Goal: Task Accomplishment & Management: Manage account settings

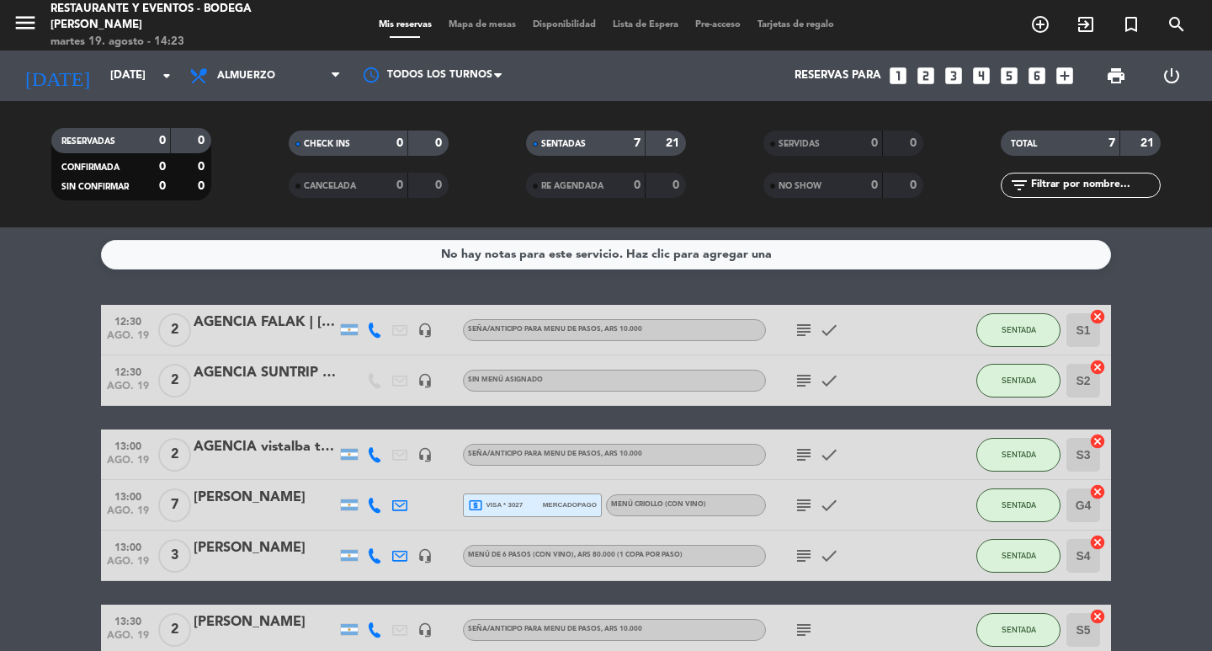
click at [805, 323] on icon "subject" at bounding box center [804, 330] width 20 height 20
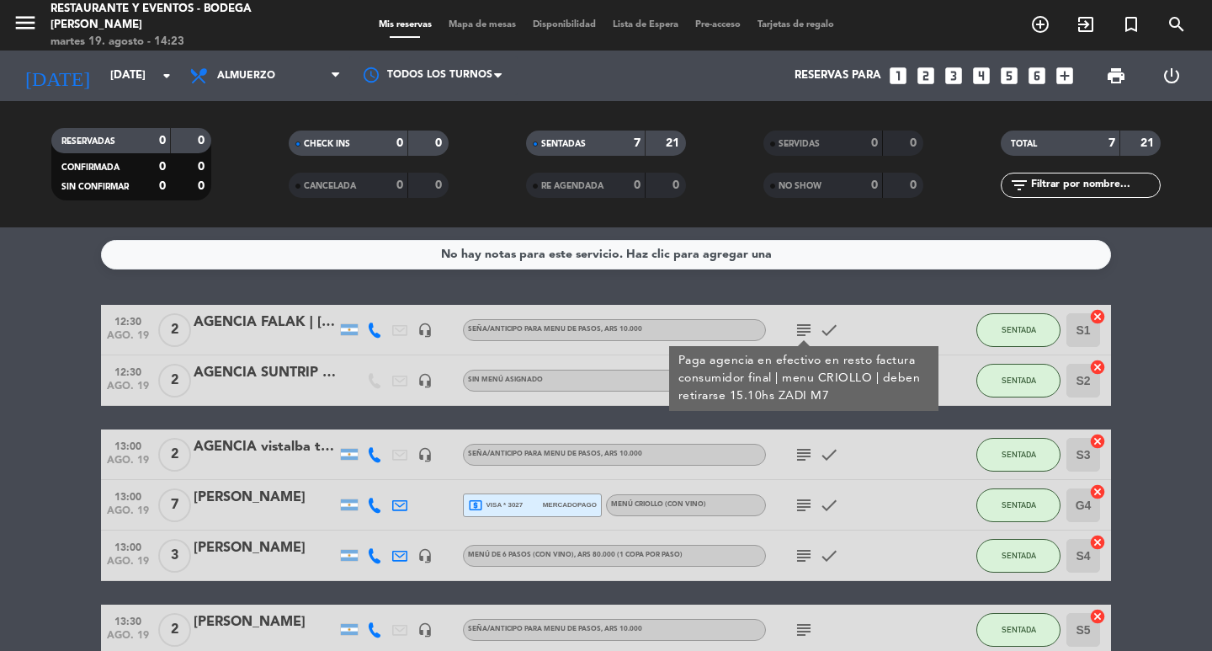
click at [805, 323] on icon "subject" at bounding box center [804, 330] width 20 height 20
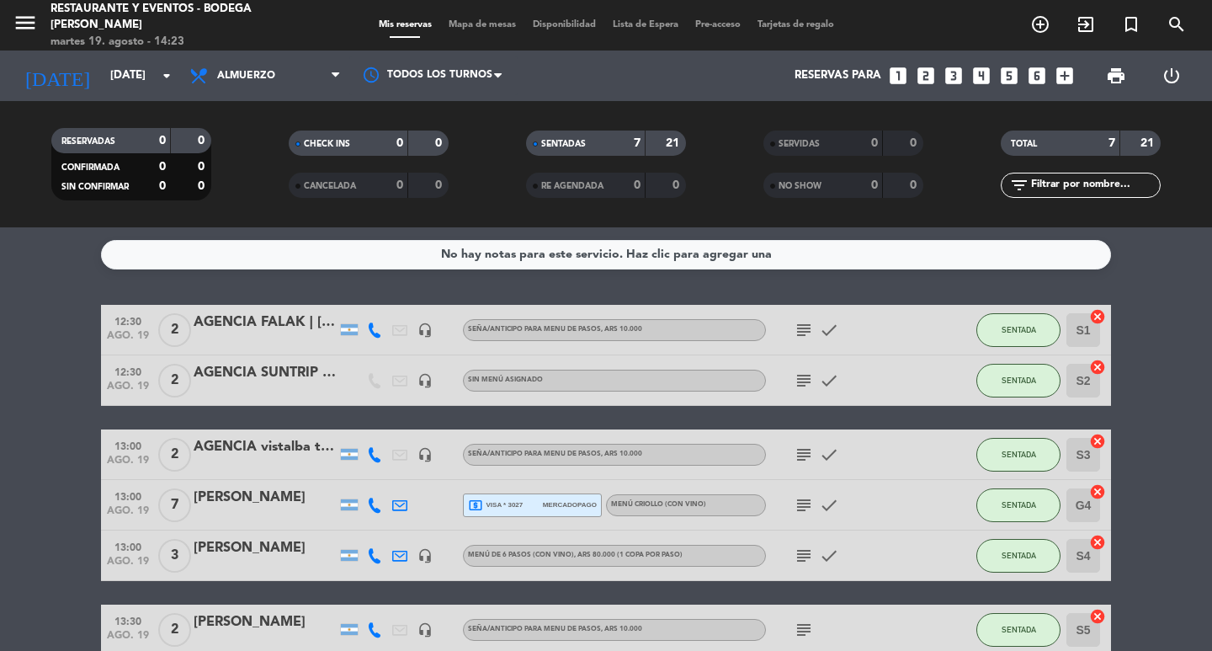
scroll to position [84, 0]
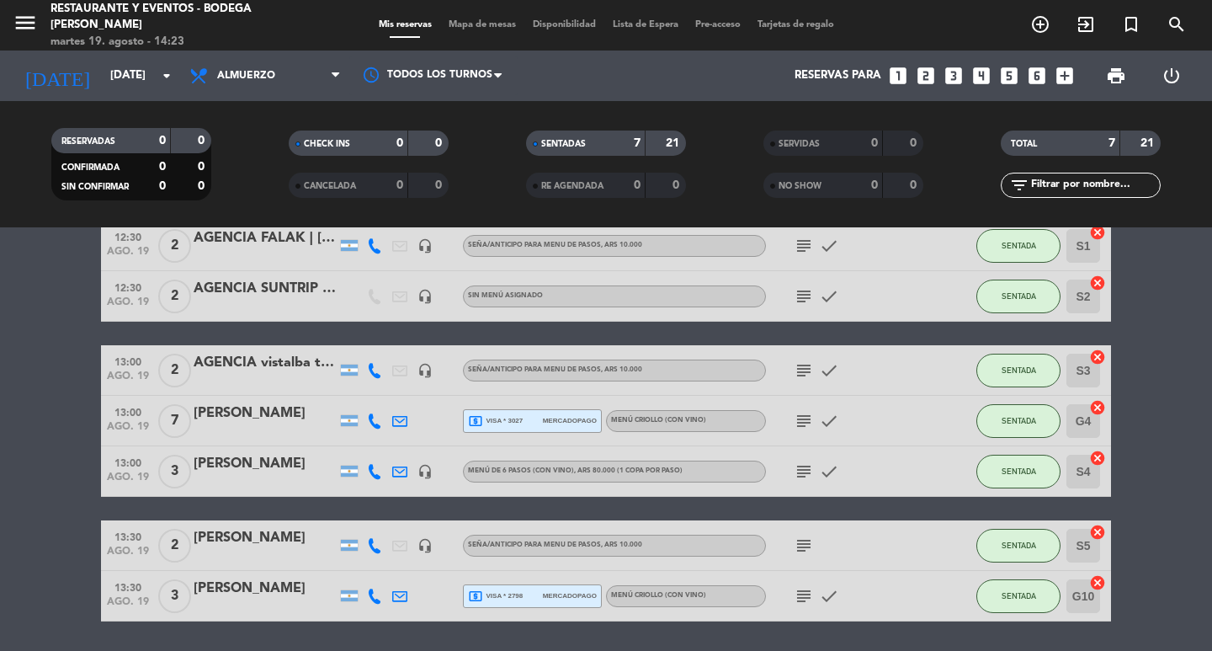
click at [803, 372] on icon "subject" at bounding box center [804, 370] width 20 height 20
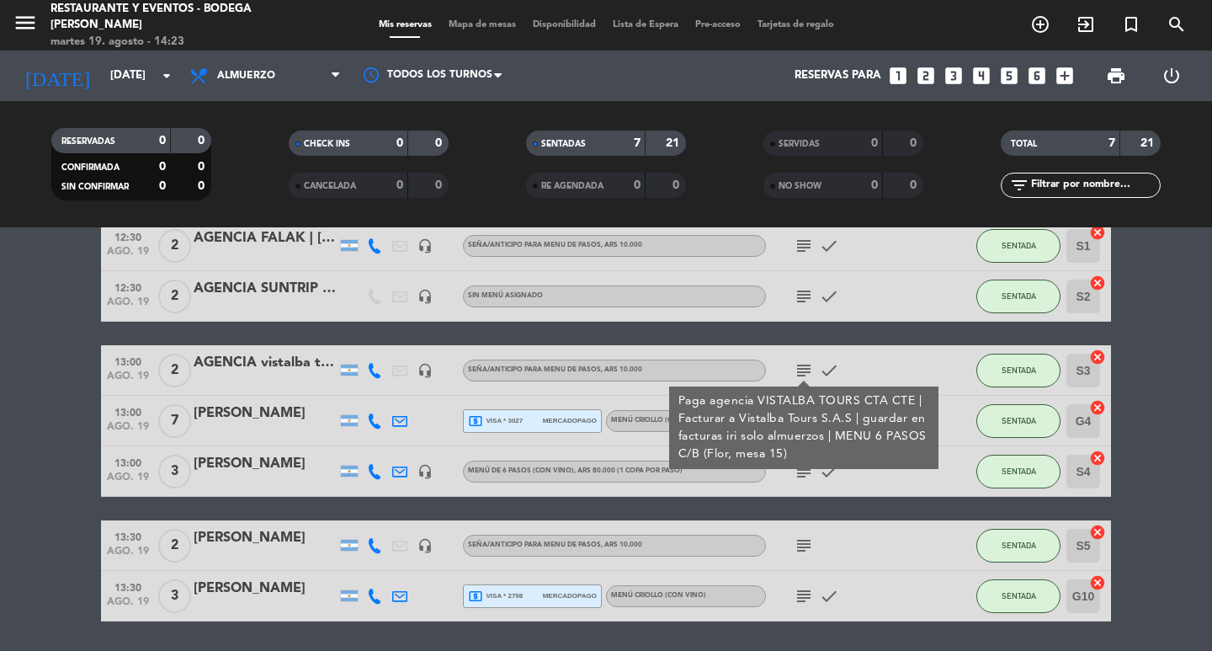
click at [803, 372] on icon "subject" at bounding box center [804, 370] width 20 height 20
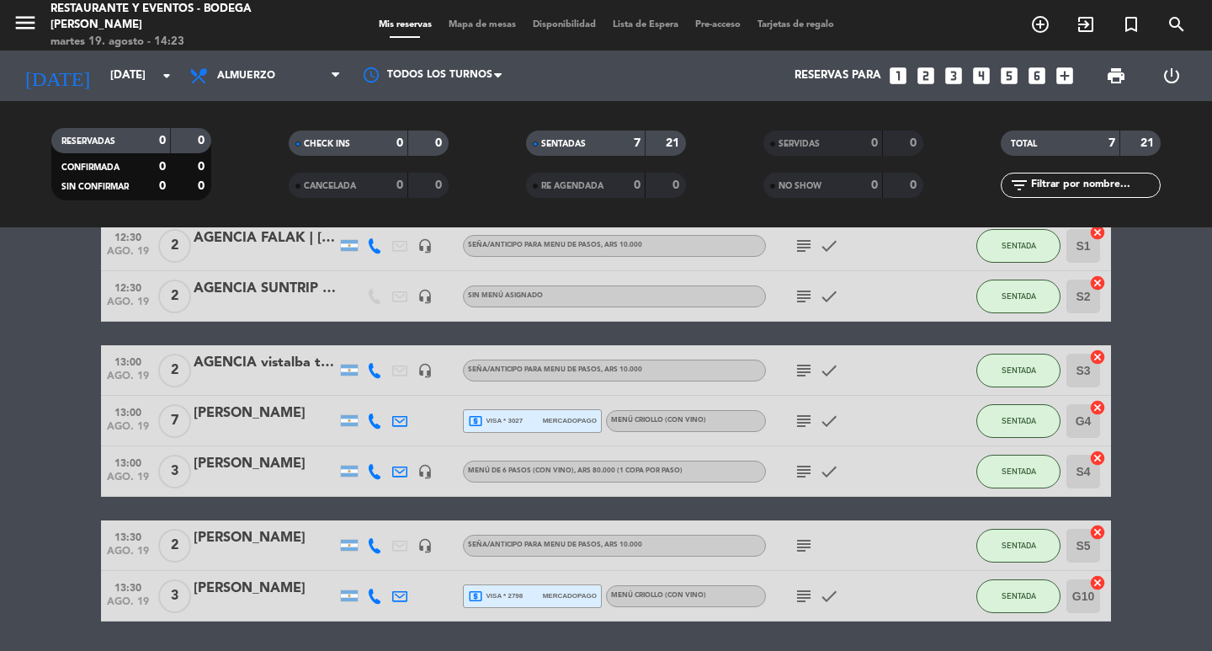
click at [803, 461] on icon "subject" at bounding box center [804, 471] width 20 height 20
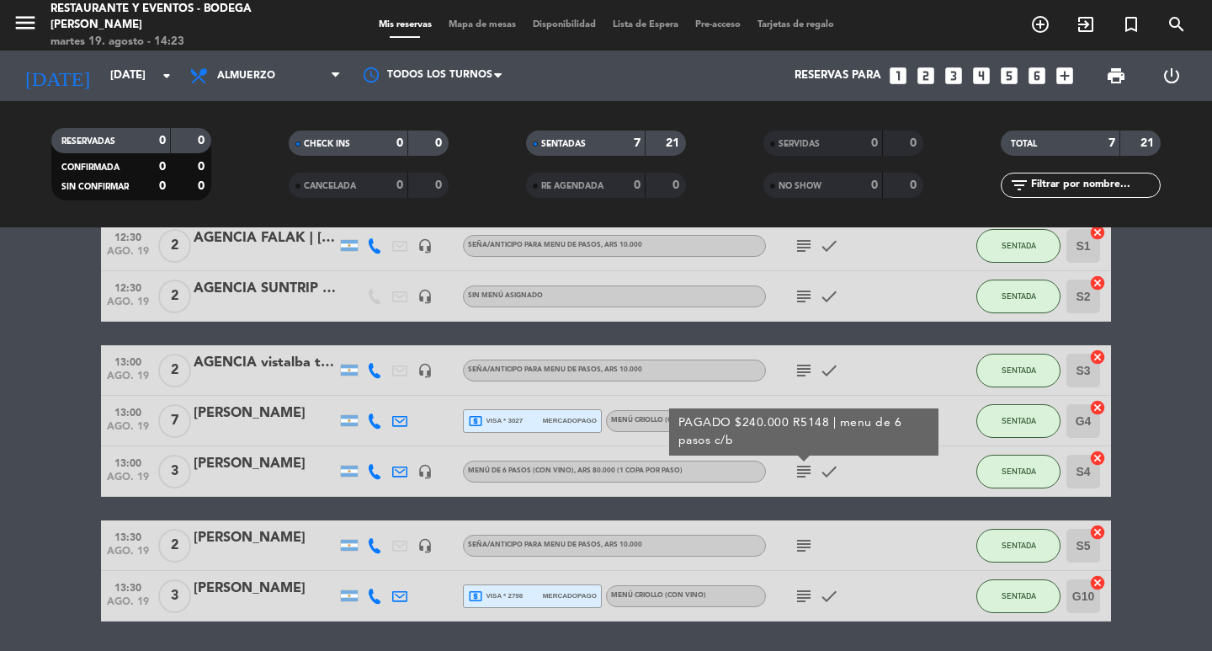
click at [249, 460] on div "[PERSON_NAME]" at bounding box center [265, 464] width 143 height 22
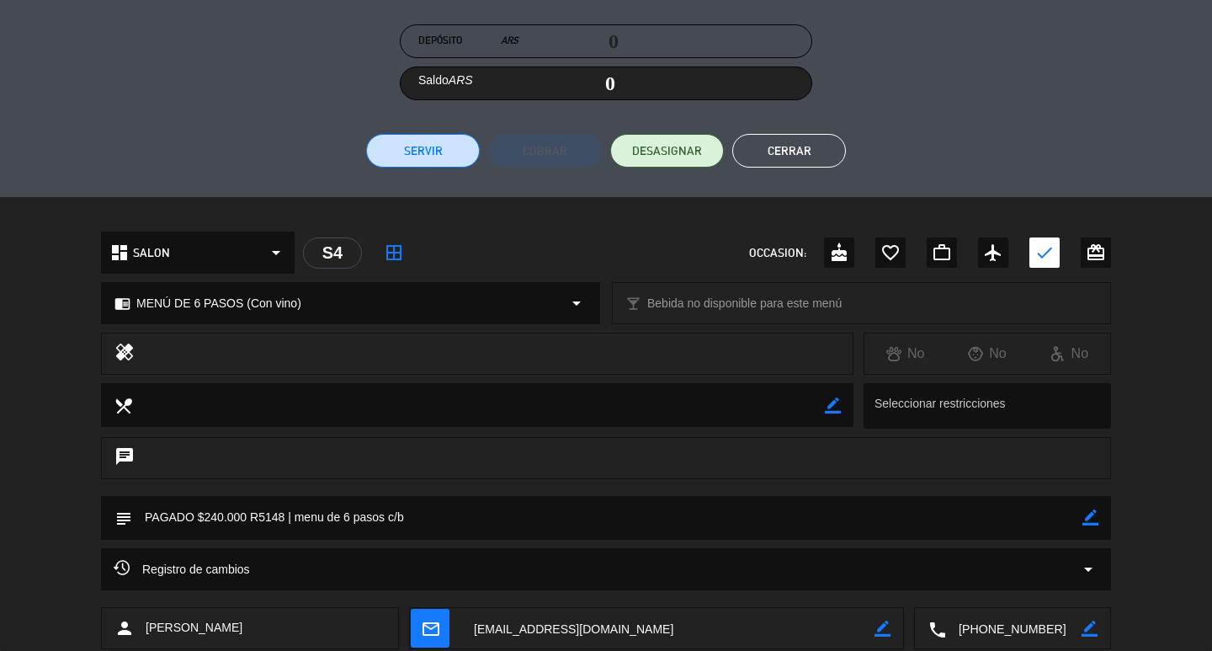
scroll to position [337, 0]
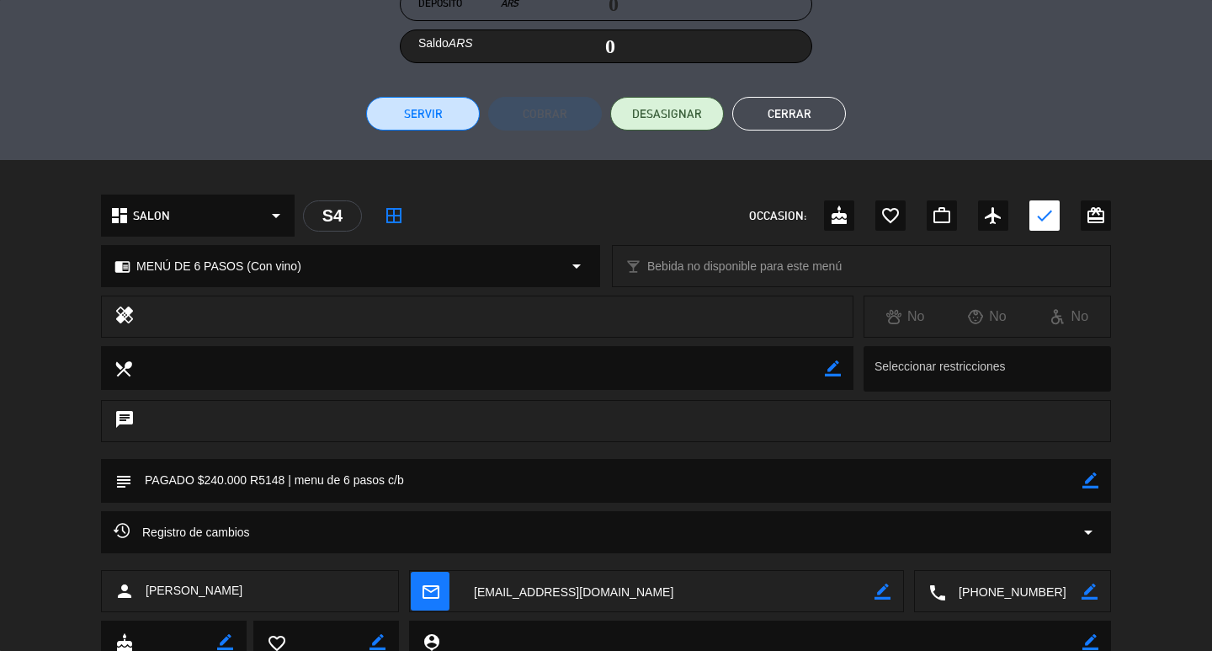
click at [1086, 480] on icon "border_color" at bounding box center [1091, 480] width 16 height 16
type textarea "PAGADO $240.000 R5148 | menu de 6 pasos c/b zadi 14"
click at [1092, 476] on icon at bounding box center [1091, 480] width 16 height 16
click at [773, 110] on button "Cerrar" at bounding box center [789, 114] width 114 height 34
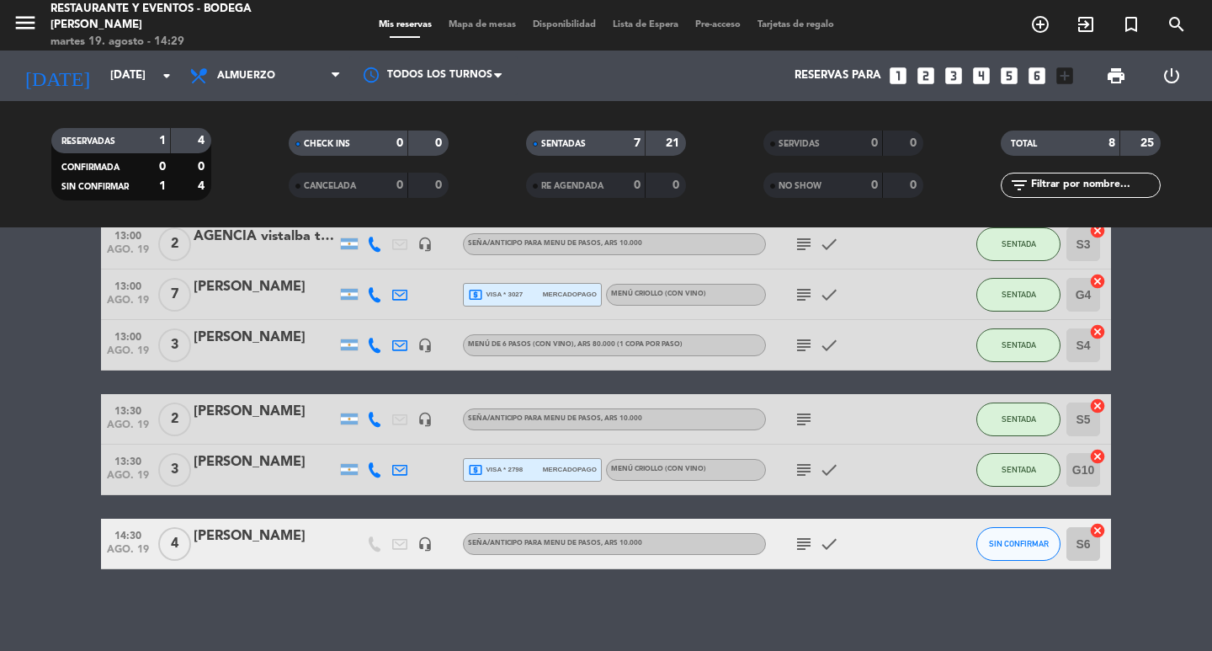
scroll to position [213, 0]
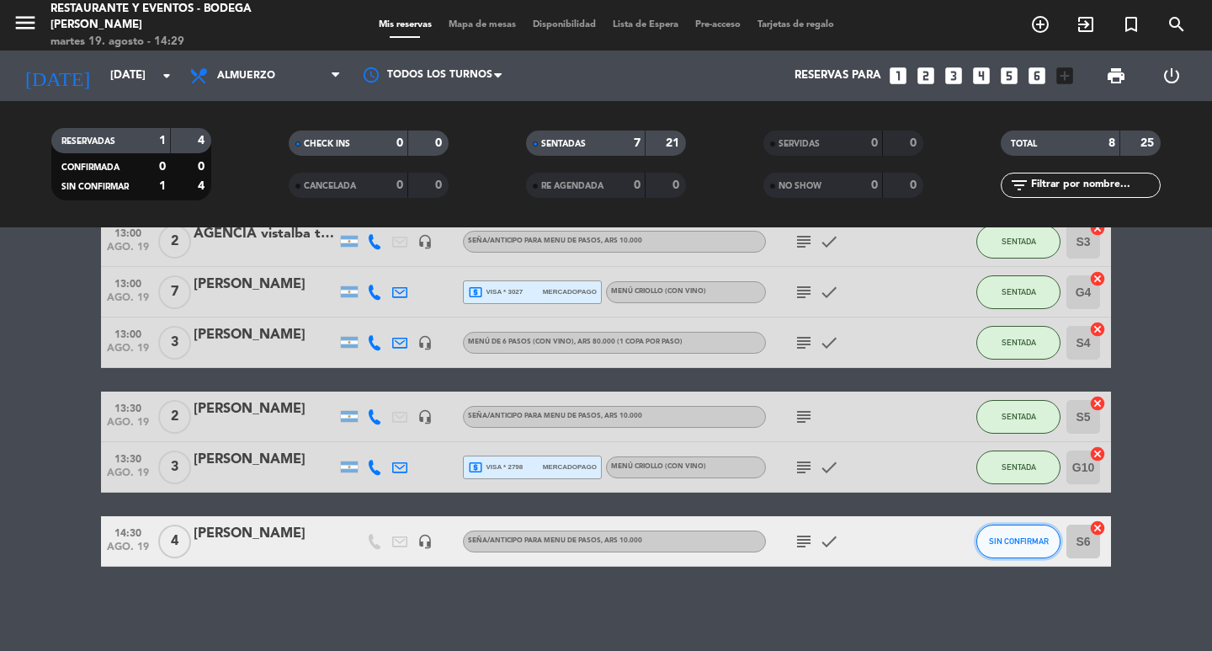
click at [1023, 545] on span "SIN CONFIRMAR" at bounding box center [1019, 540] width 60 height 9
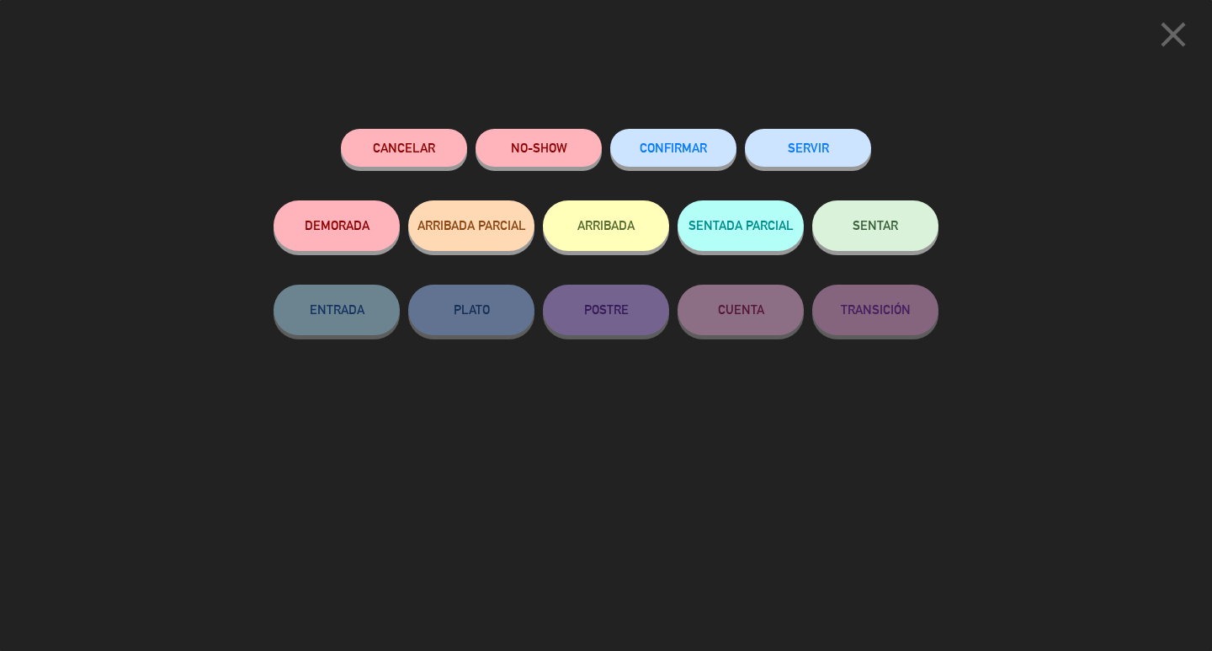
click at [862, 216] on button "SENTAR" at bounding box center [875, 225] width 126 height 51
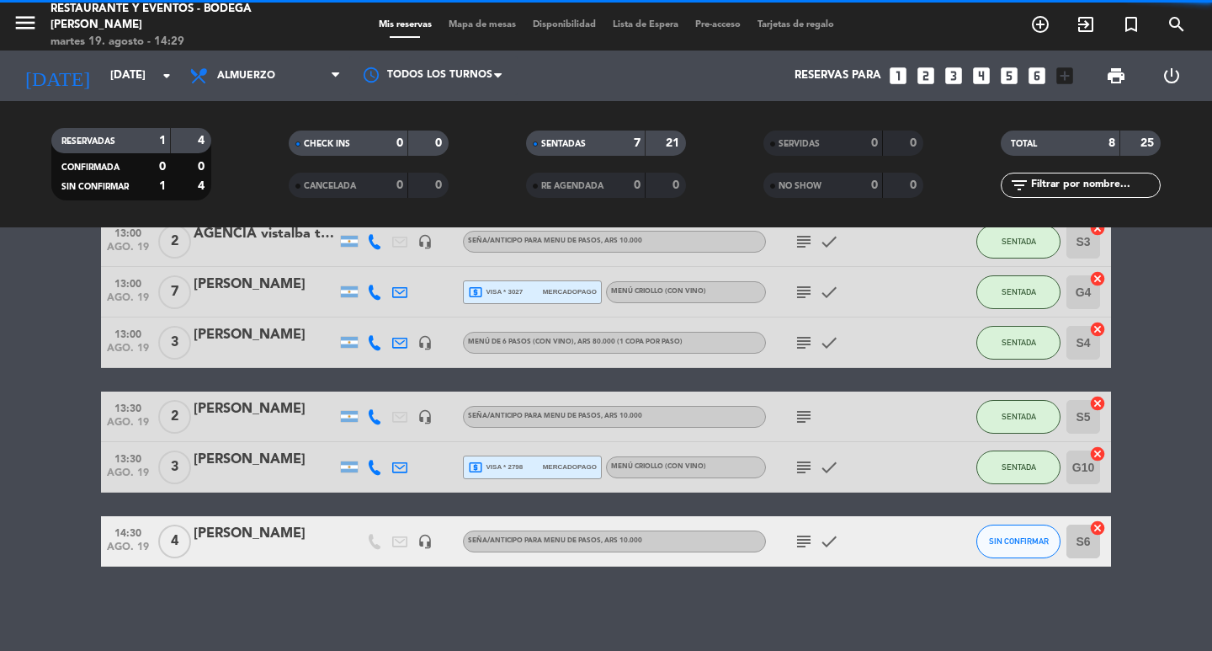
click at [803, 532] on icon "subject" at bounding box center [804, 541] width 20 height 20
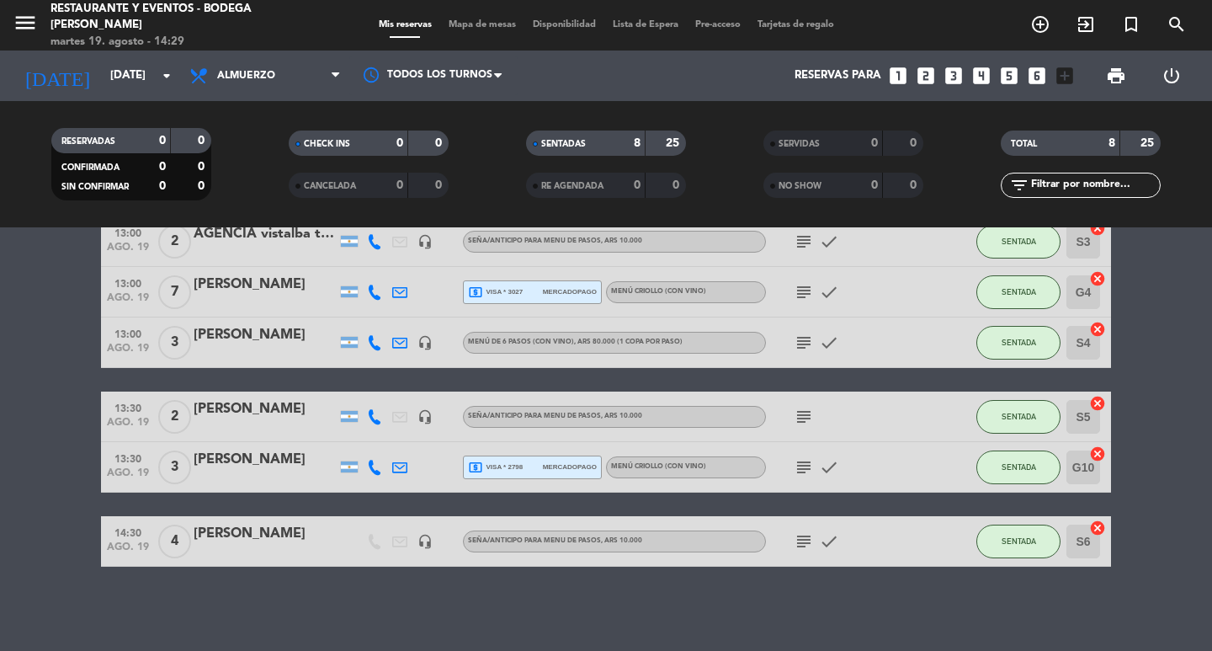
click at [802, 586] on div "No hay notas para este servicio. Haz clic para agregar una 12:30 [DATE] 2 AGENC…" at bounding box center [606, 438] width 1212 height 423
click at [234, 532] on div "[PERSON_NAME]" at bounding box center [265, 534] width 143 height 22
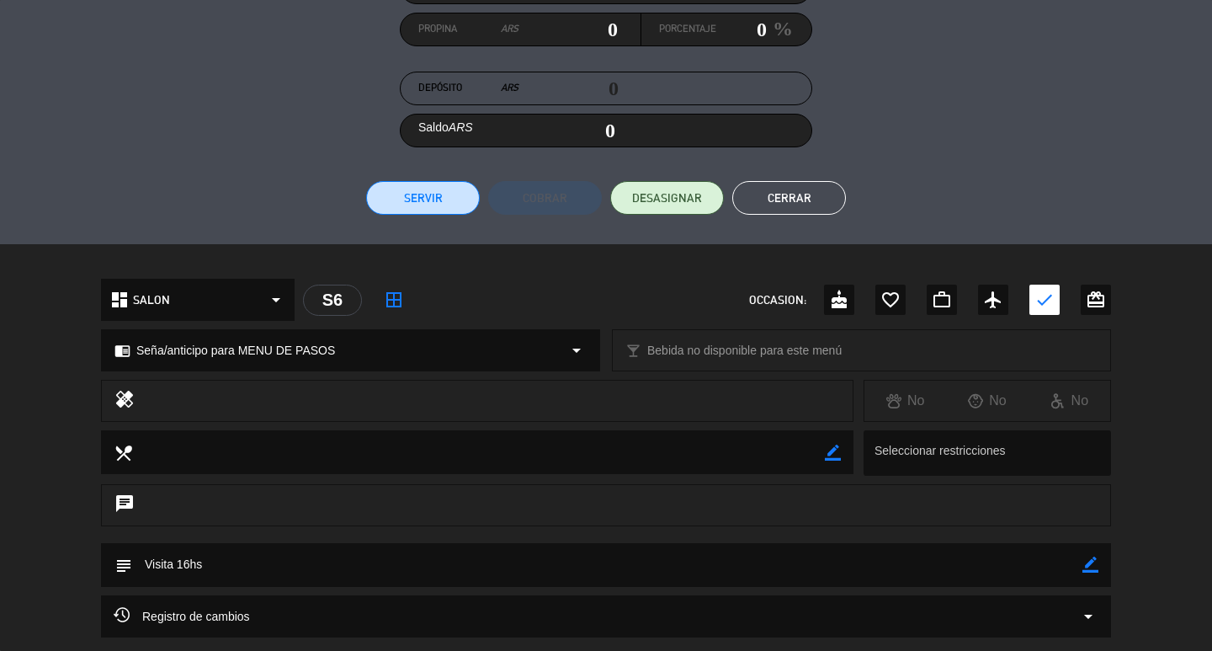
scroll to position [400, 0]
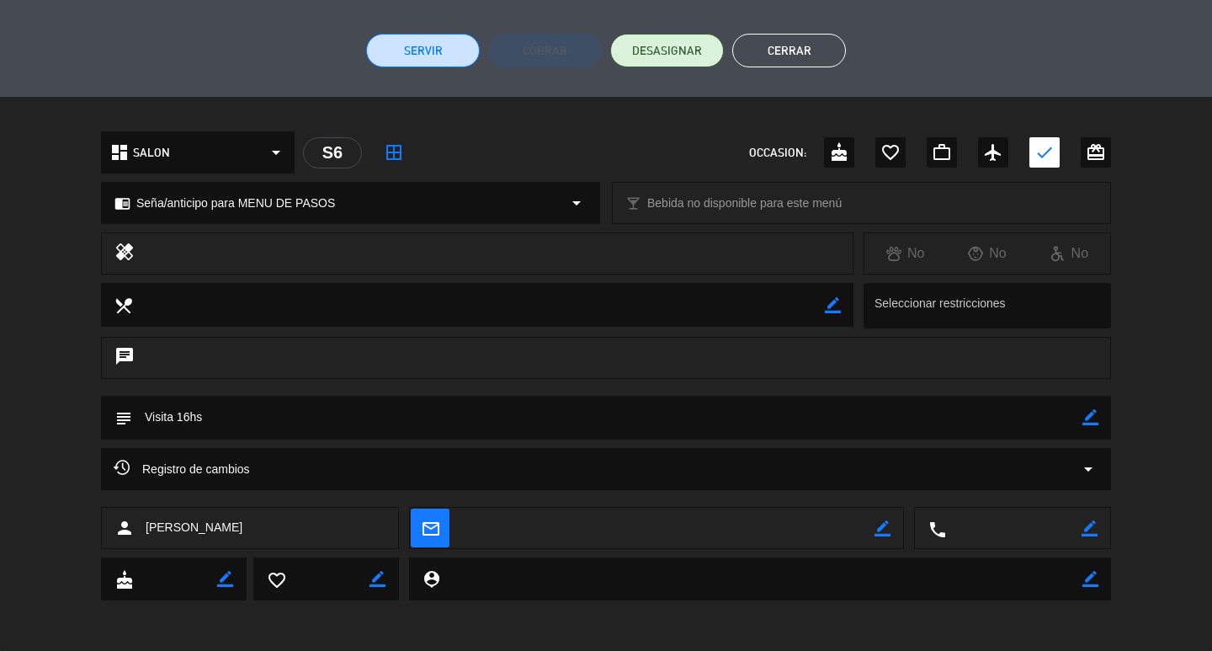
click at [1086, 423] on icon "border_color" at bounding box center [1091, 417] width 16 height 16
click at [1042, 421] on textarea at bounding box center [607, 417] width 950 height 43
type textarea "Visita 16hs (Flor, mesa 17)"
click at [1091, 417] on icon at bounding box center [1091, 417] width 16 height 16
click at [815, 61] on button "Cerrar" at bounding box center [789, 51] width 114 height 34
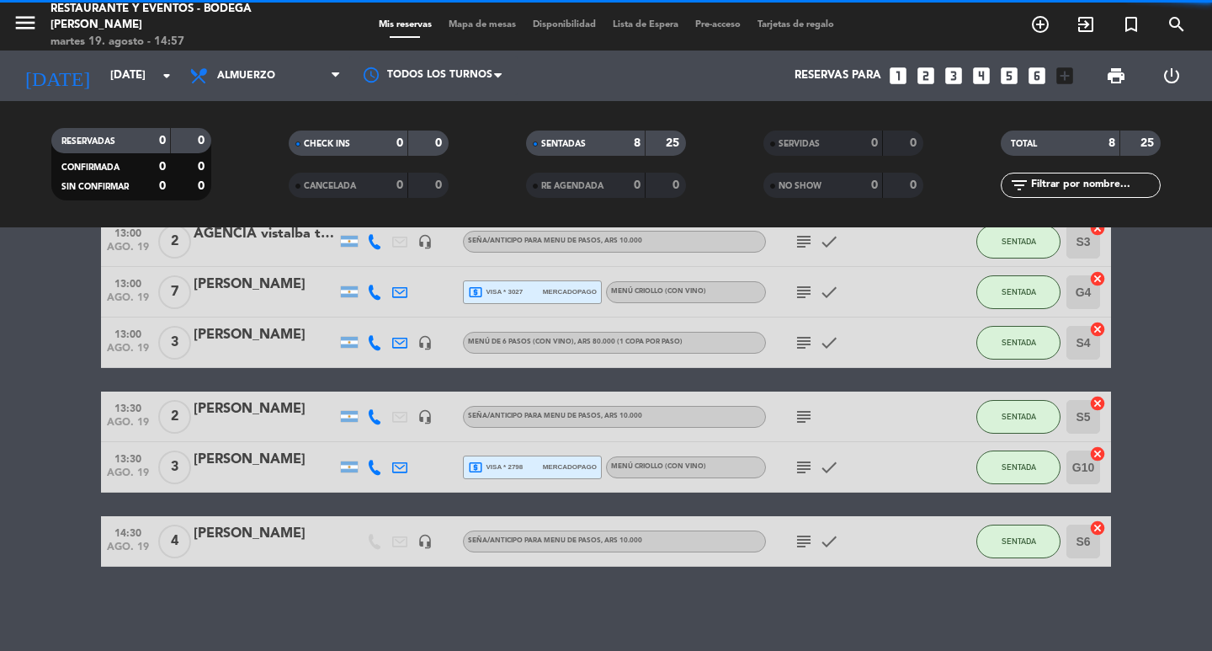
click at [788, 541] on div "subject check" at bounding box center [842, 541] width 152 height 50
click at [798, 543] on icon "subject" at bounding box center [804, 541] width 20 height 20
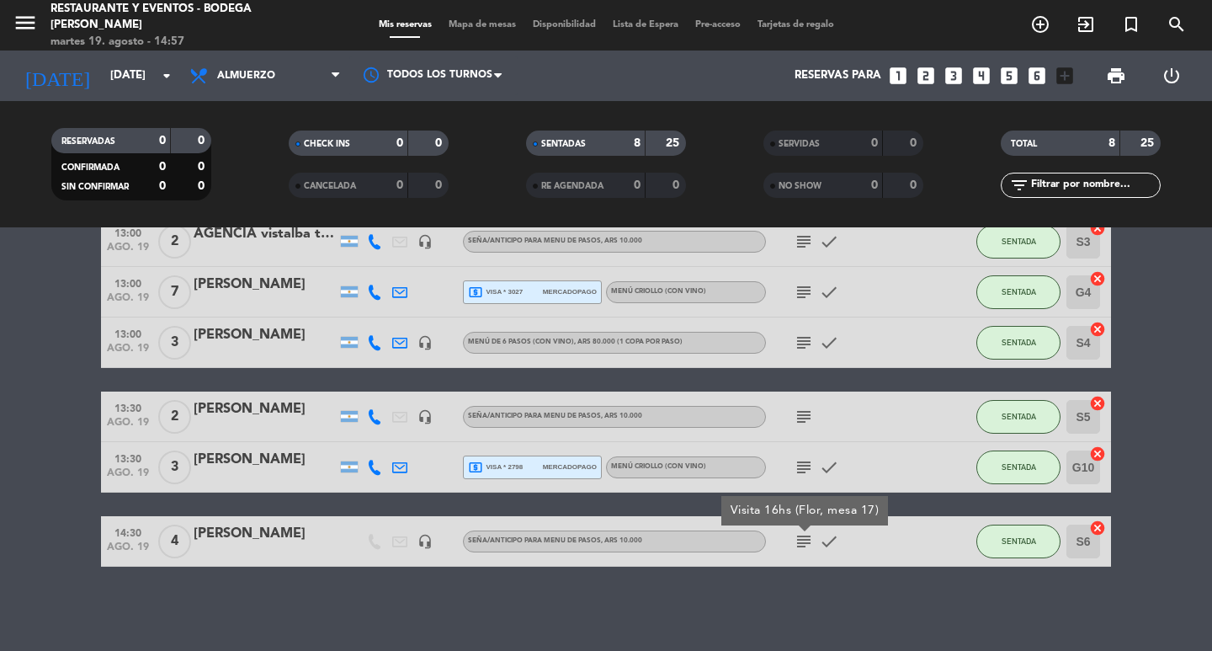
click at [798, 543] on icon "subject" at bounding box center [804, 541] width 20 height 20
click at [801, 467] on icon "subject" at bounding box center [804, 467] width 20 height 20
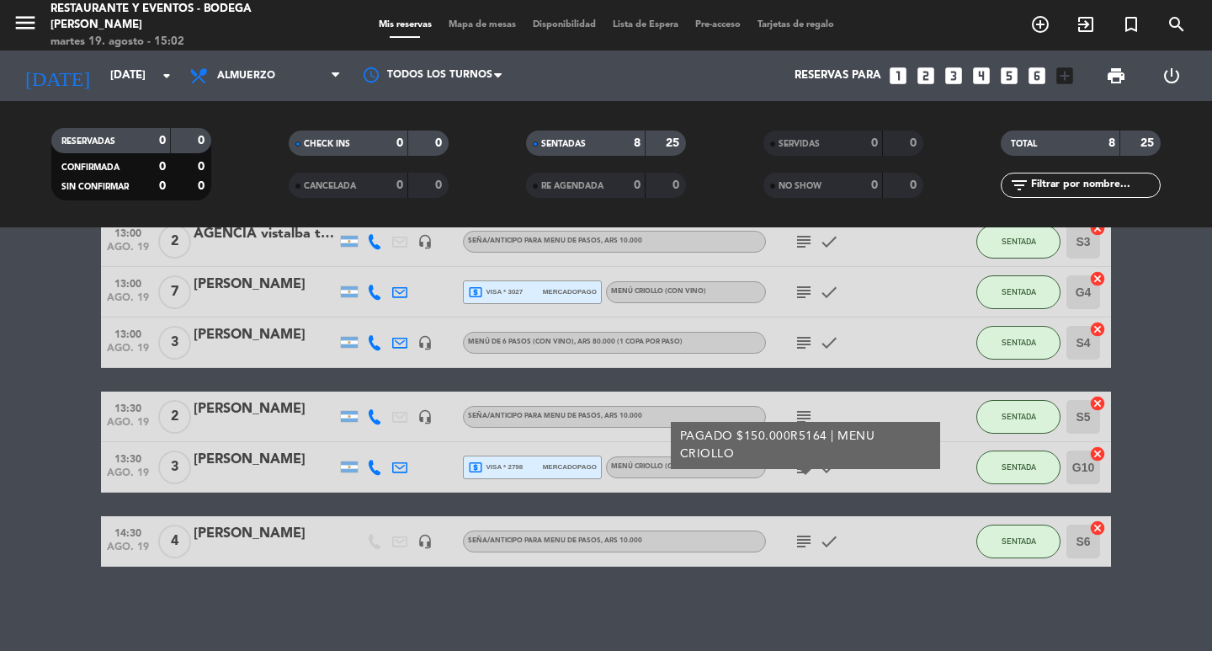
click at [801, 467] on icon "subject" at bounding box center [804, 467] width 20 height 20
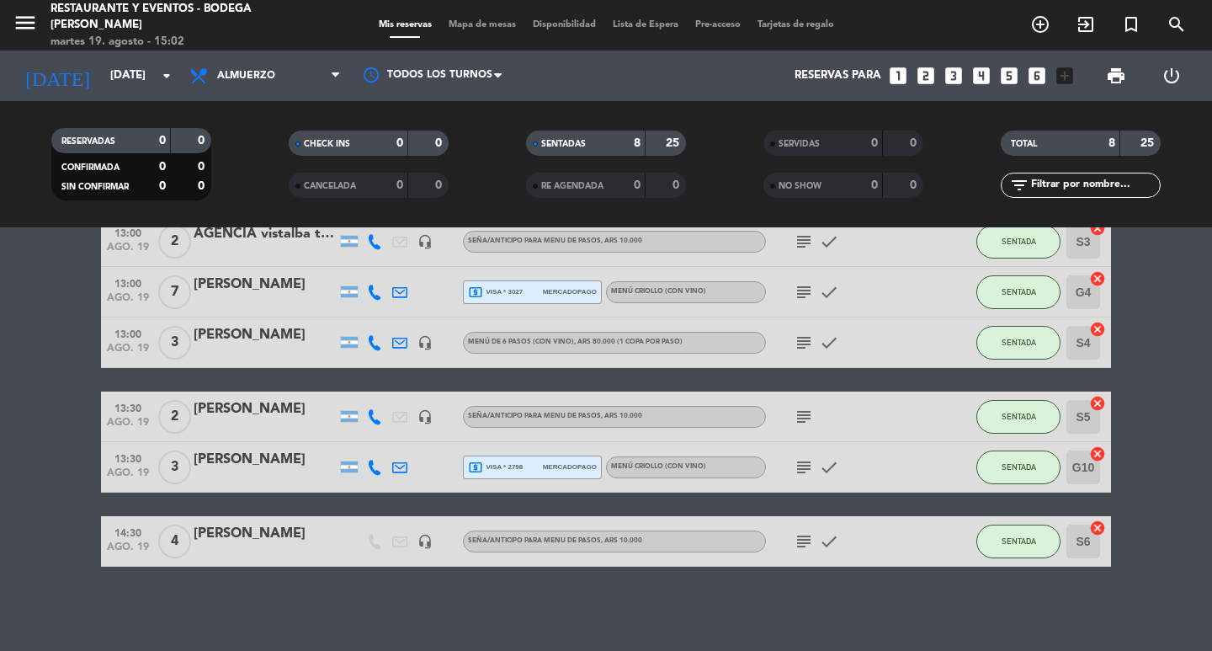
click at [266, 459] on div "[PERSON_NAME]" at bounding box center [265, 460] width 143 height 22
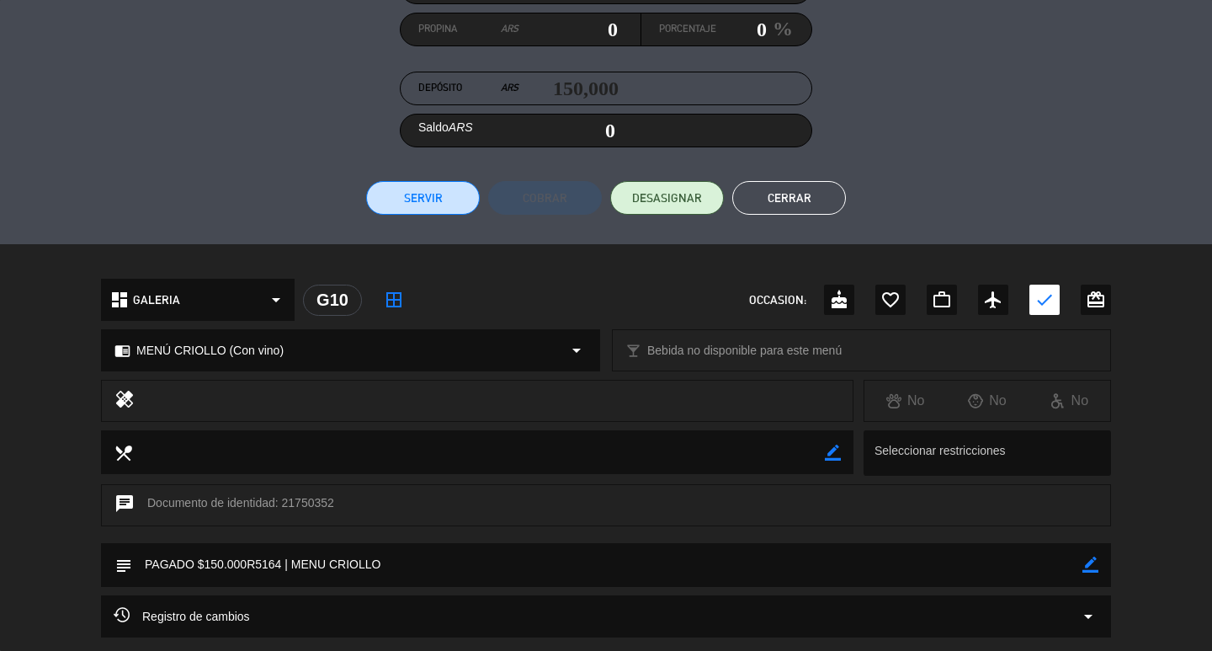
scroll to position [337, 0]
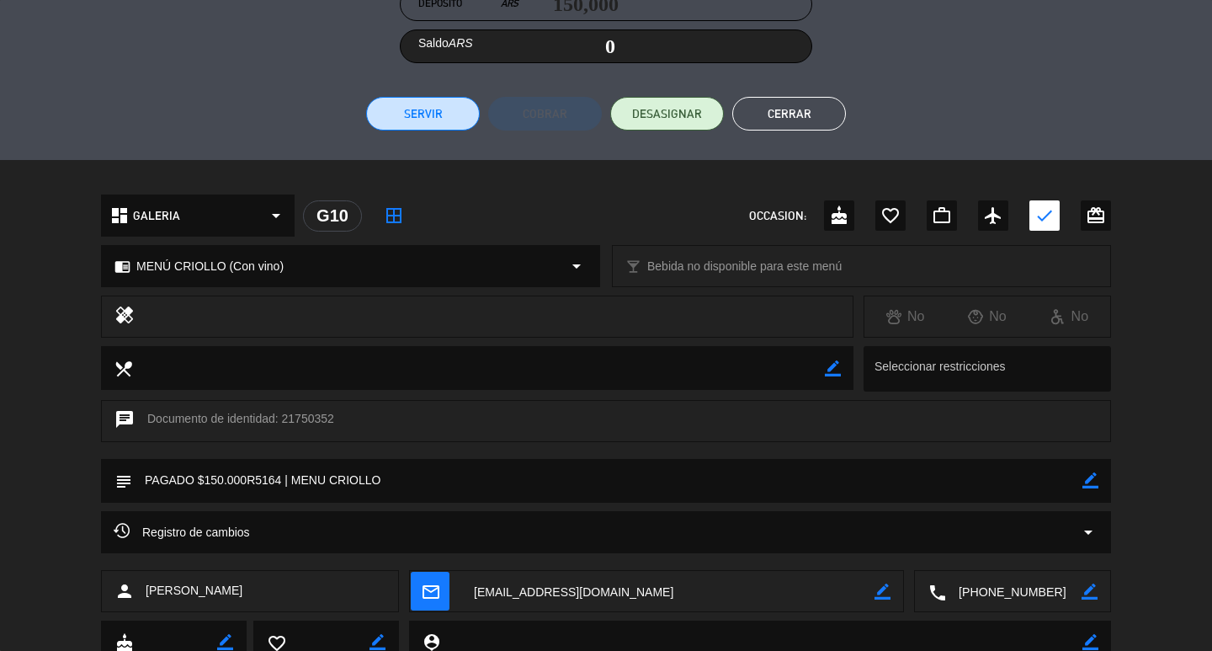
click at [1087, 476] on icon "border_color" at bounding box center [1091, 480] width 16 height 16
click at [998, 469] on textarea at bounding box center [607, 480] width 950 height 43
type textarea "PAGADO $150.000R5164 | MENU CRIOLLO zadi m12"
click at [1088, 485] on icon at bounding box center [1091, 480] width 16 height 16
click at [792, 101] on button "Cerrar" at bounding box center [789, 114] width 114 height 34
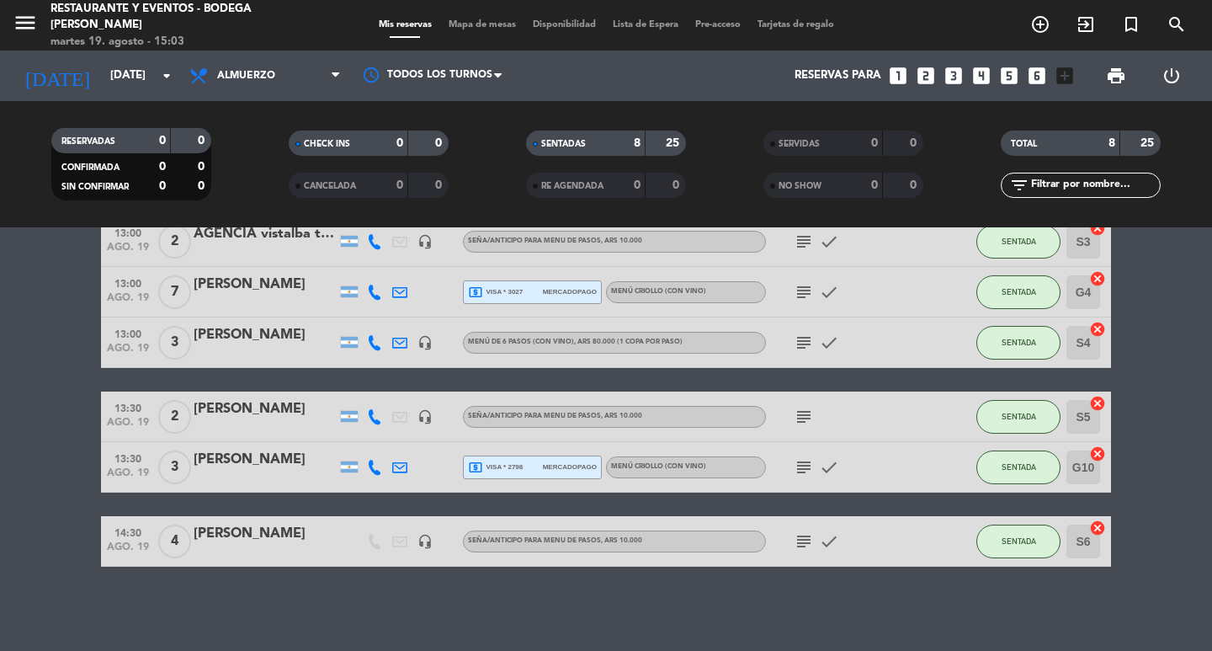
click at [801, 412] on icon "subject" at bounding box center [804, 417] width 20 height 20
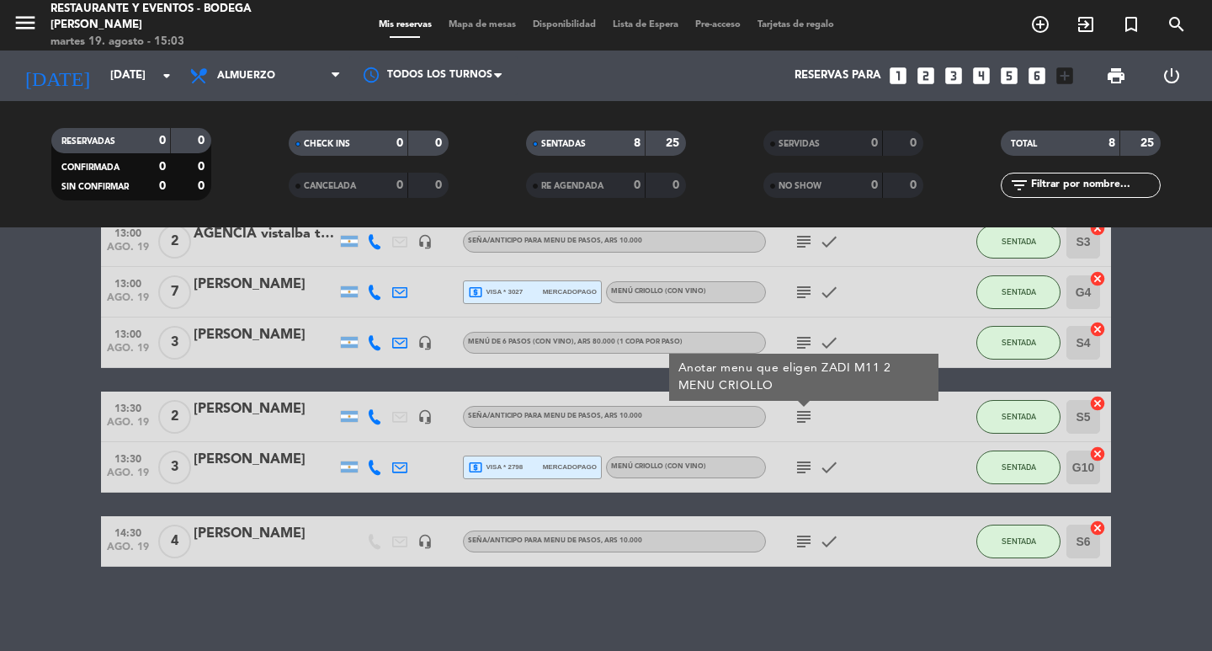
click at [801, 412] on icon "subject" at bounding box center [804, 417] width 20 height 20
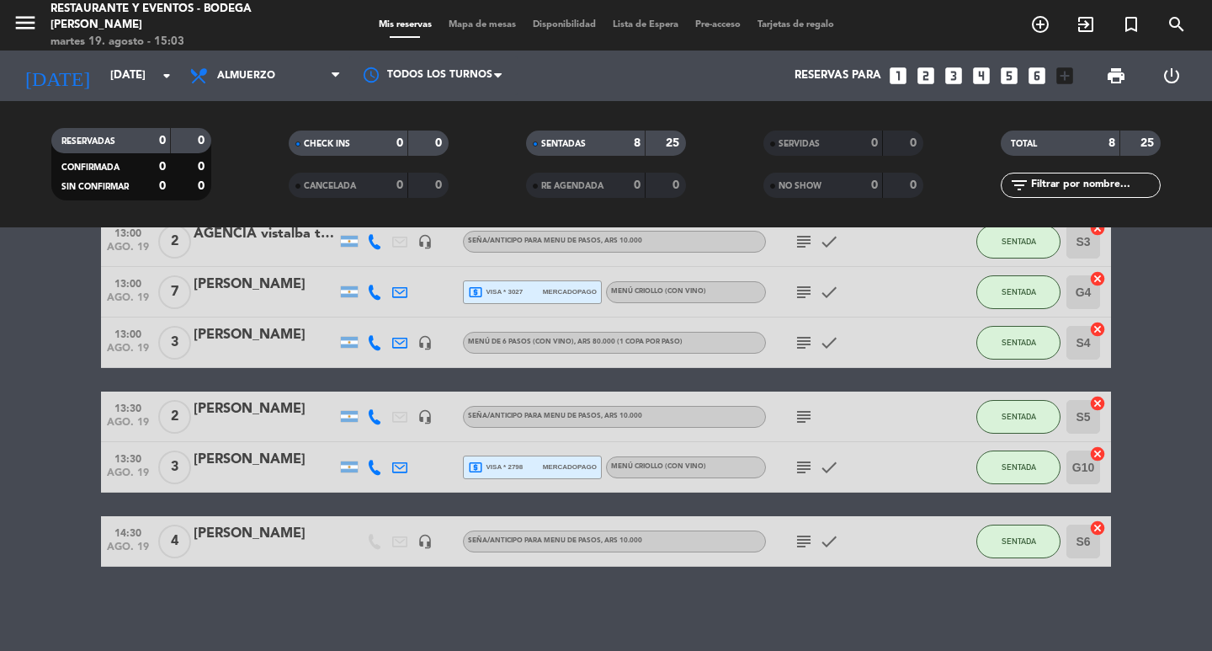
scroll to position [129, 0]
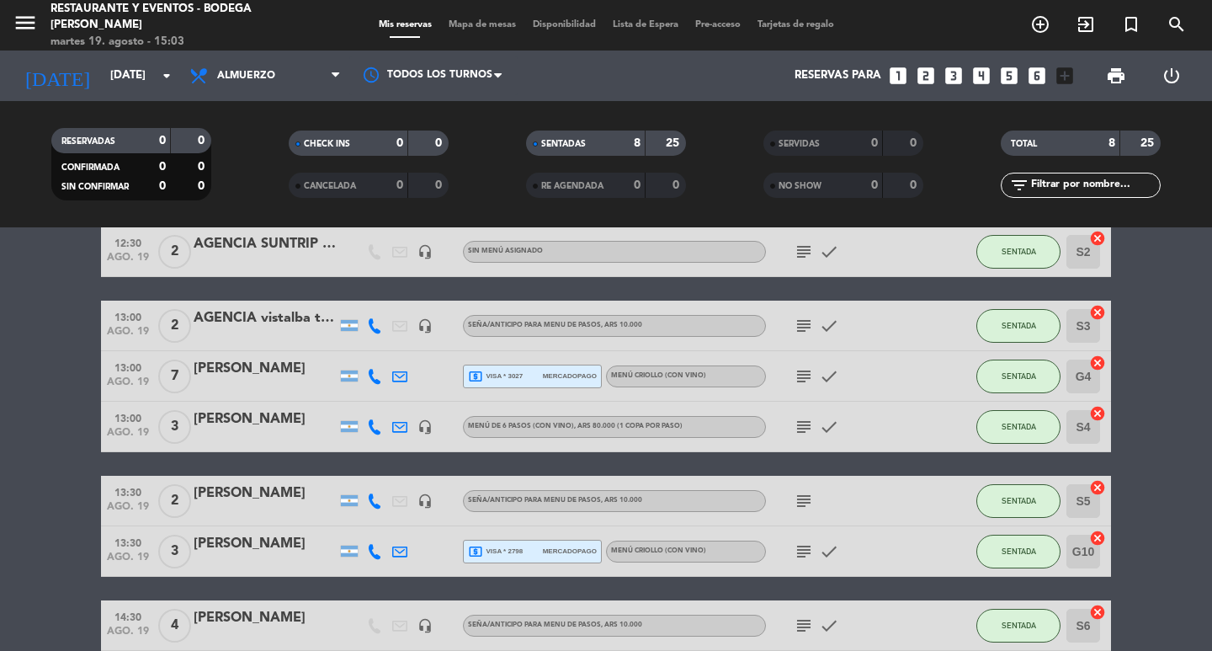
click at [806, 423] on icon "subject" at bounding box center [804, 427] width 20 height 20
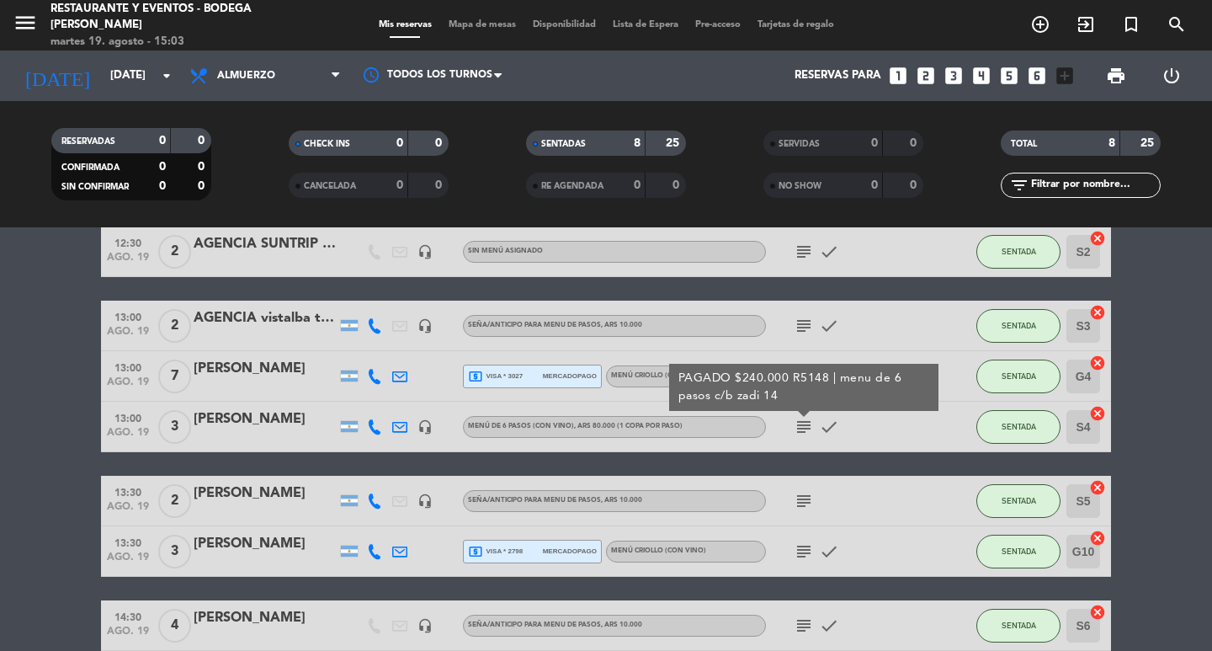
click at [806, 423] on icon "subject" at bounding box center [804, 427] width 20 height 20
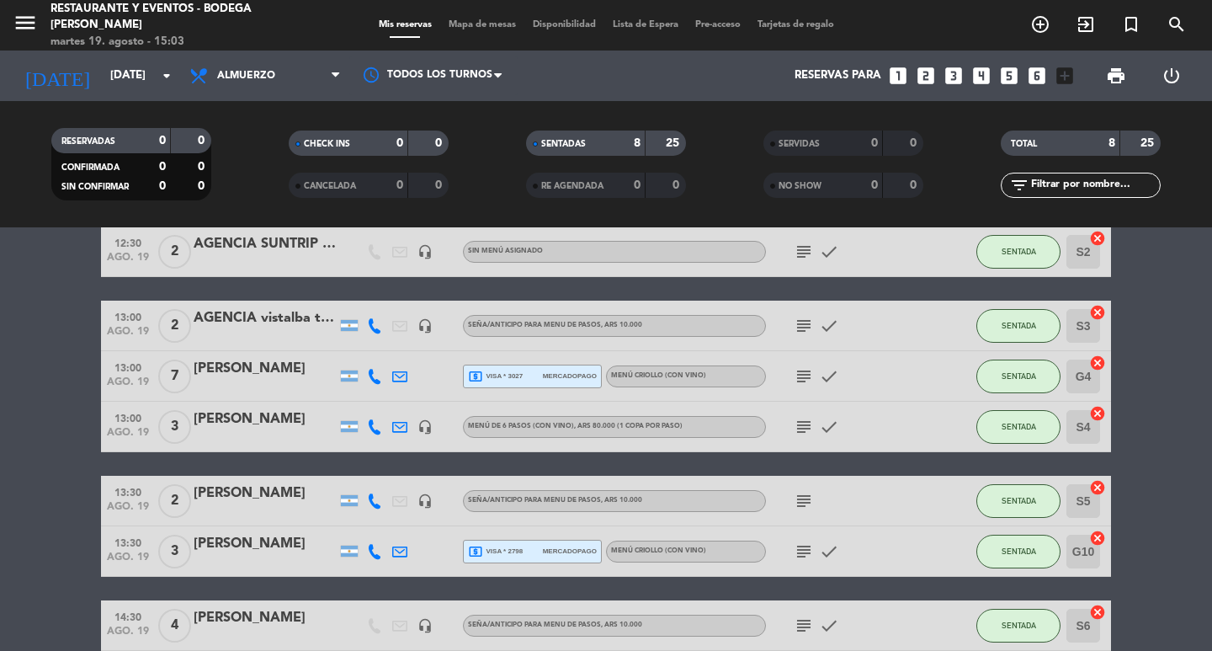
click at [802, 377] on icon "subject" at bounding box center [804, 376] width 20 height 20
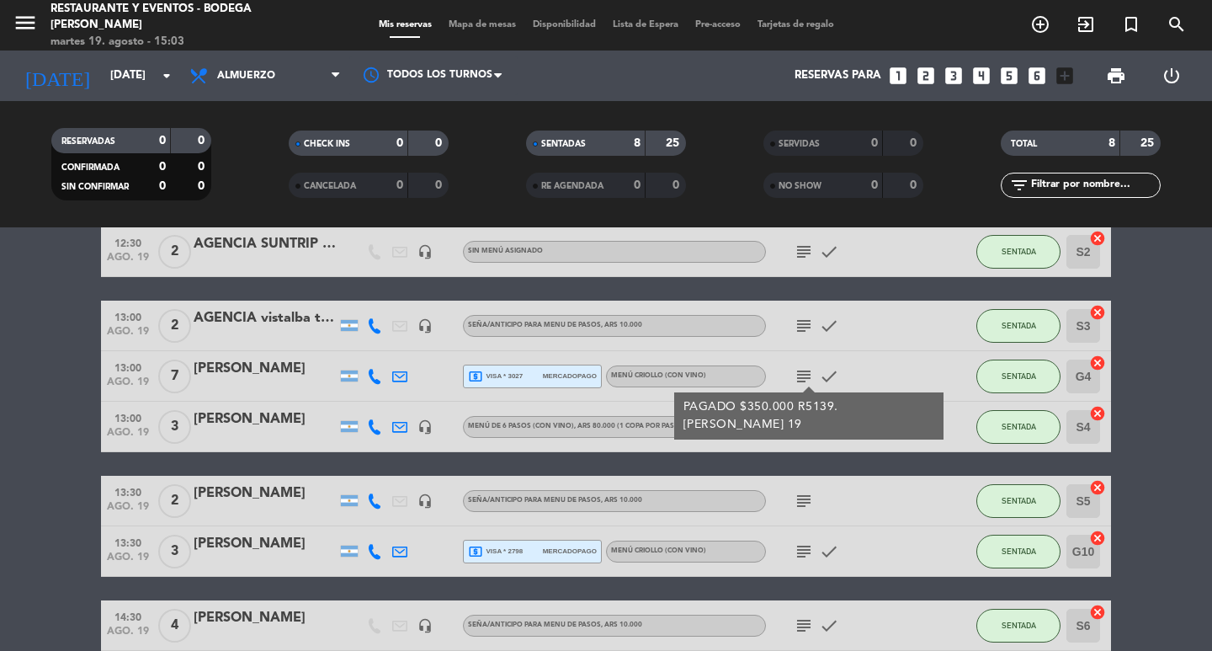
click at [802, 377] on icon "subject" at bounding box center [804, 376] width 20 height 20
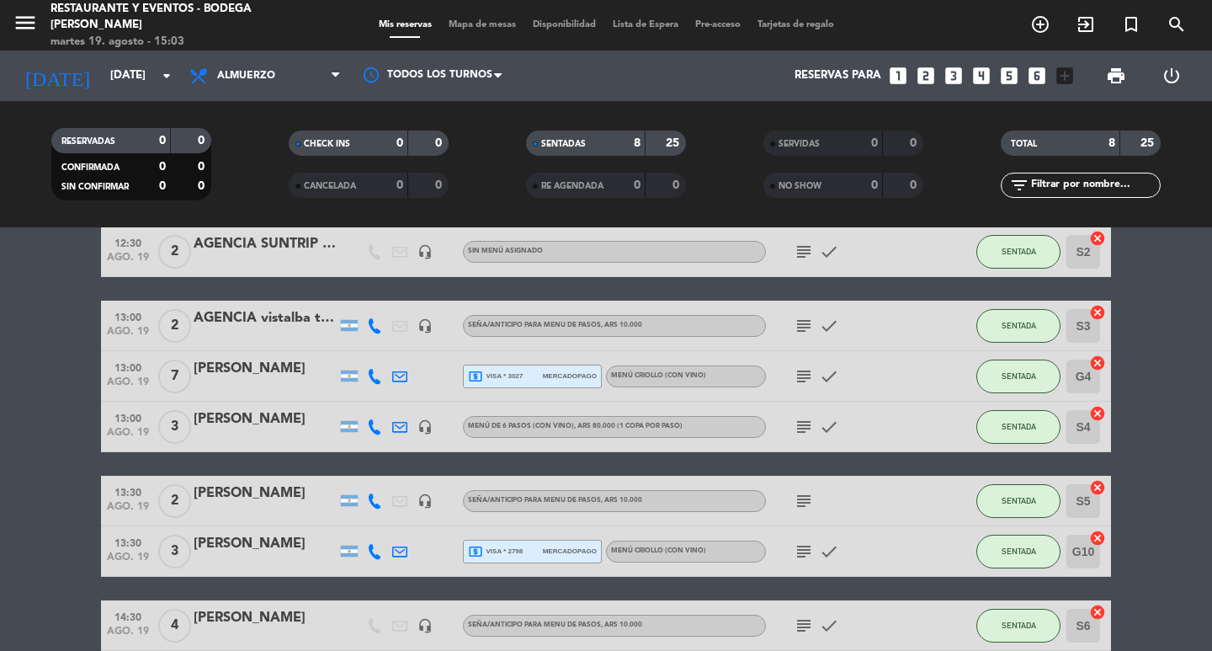
click at [809, 322] on icon "subject" at bounding box center [804, 326] width 20 height 20
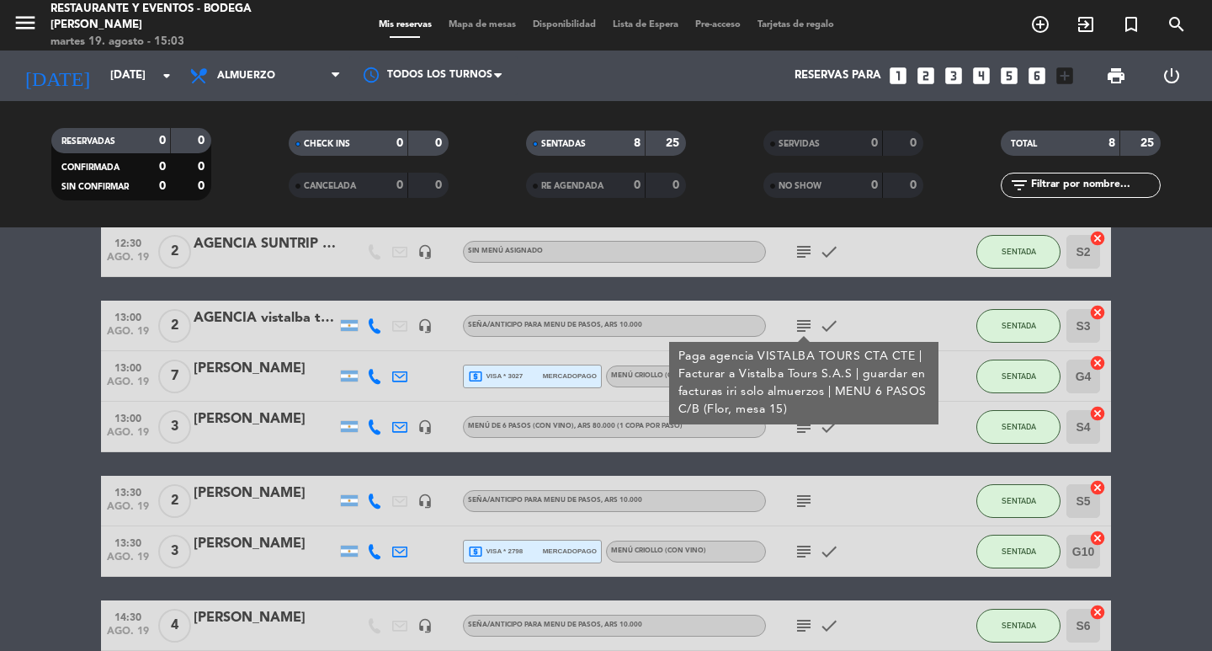
click at [809, 322] on icon "subject" at bounding box center [804, 326] width 20 height 20
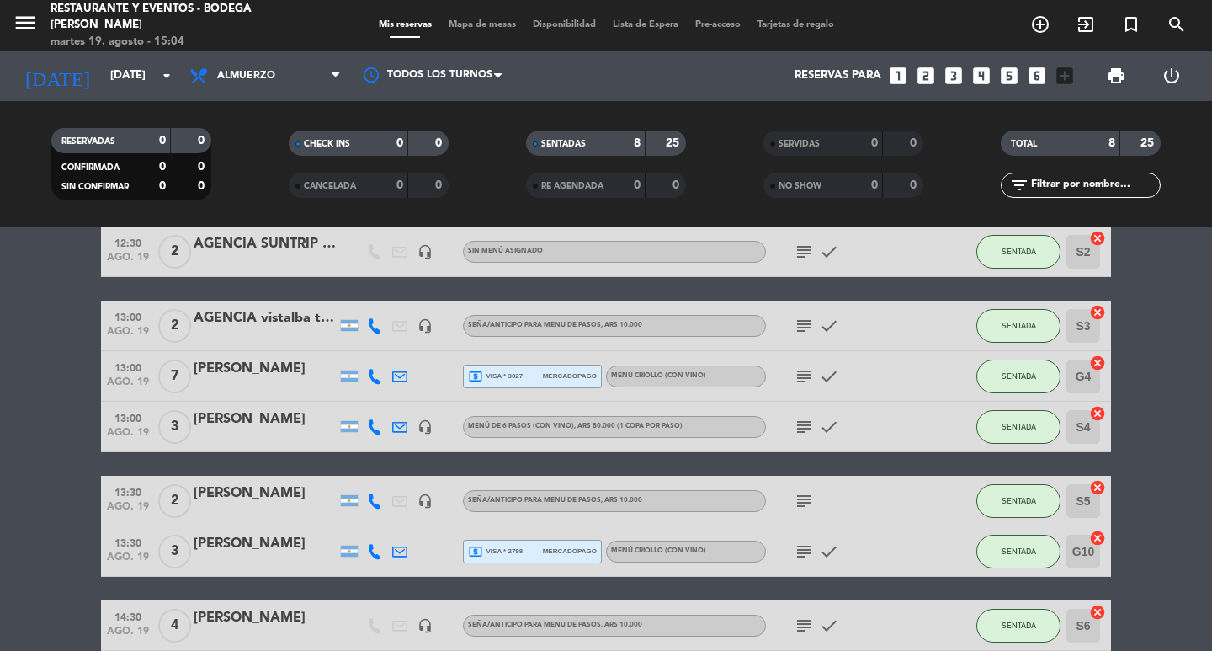
click at [806, 247] on icon "subject" at bounding box center [804, 252] width 20 height 20
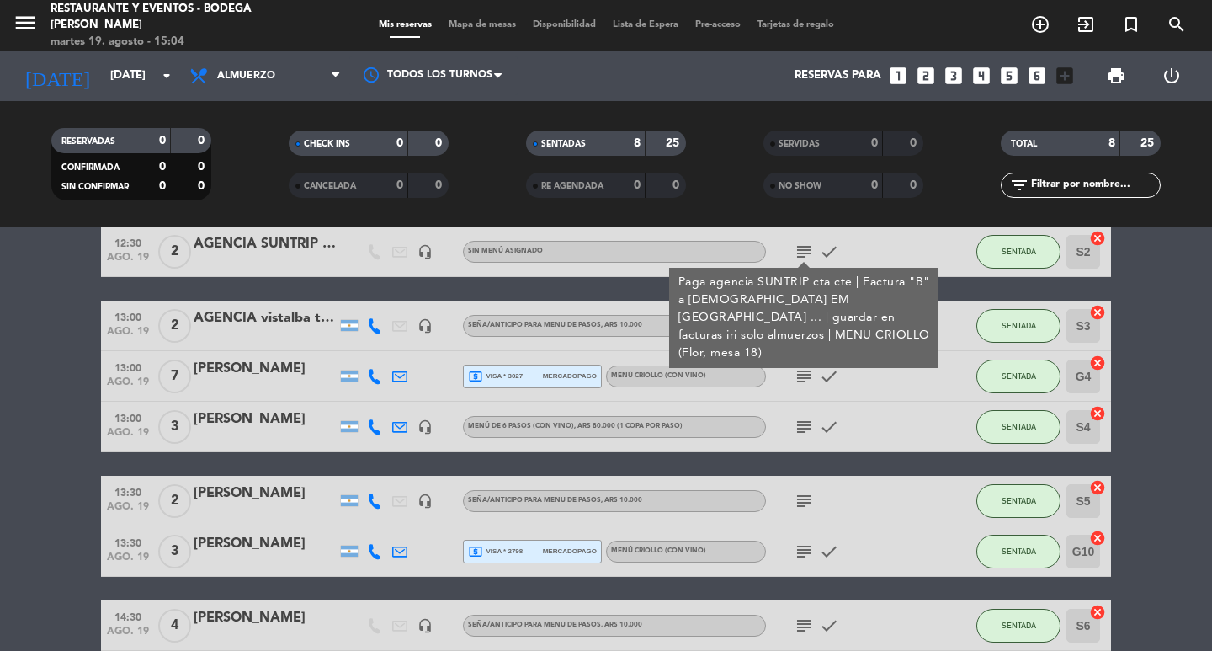
click at [806, 247] on icon "subject" at bounding box center [804, 252] width 20 height 20
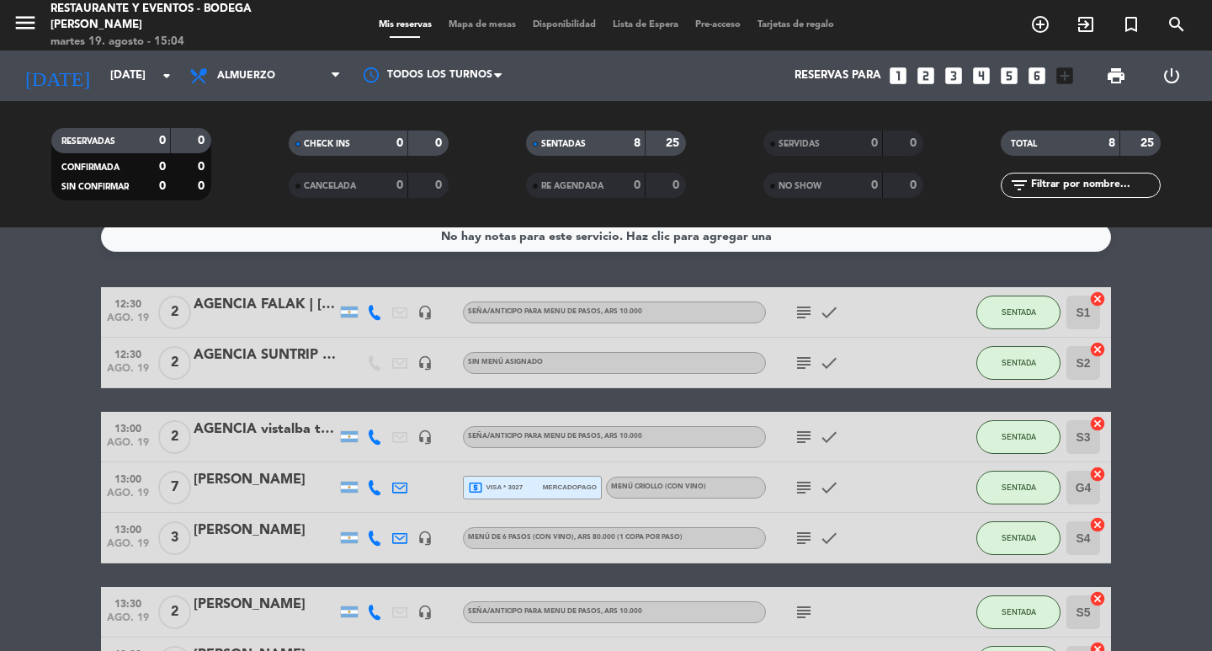
scroll to position [0, 0]
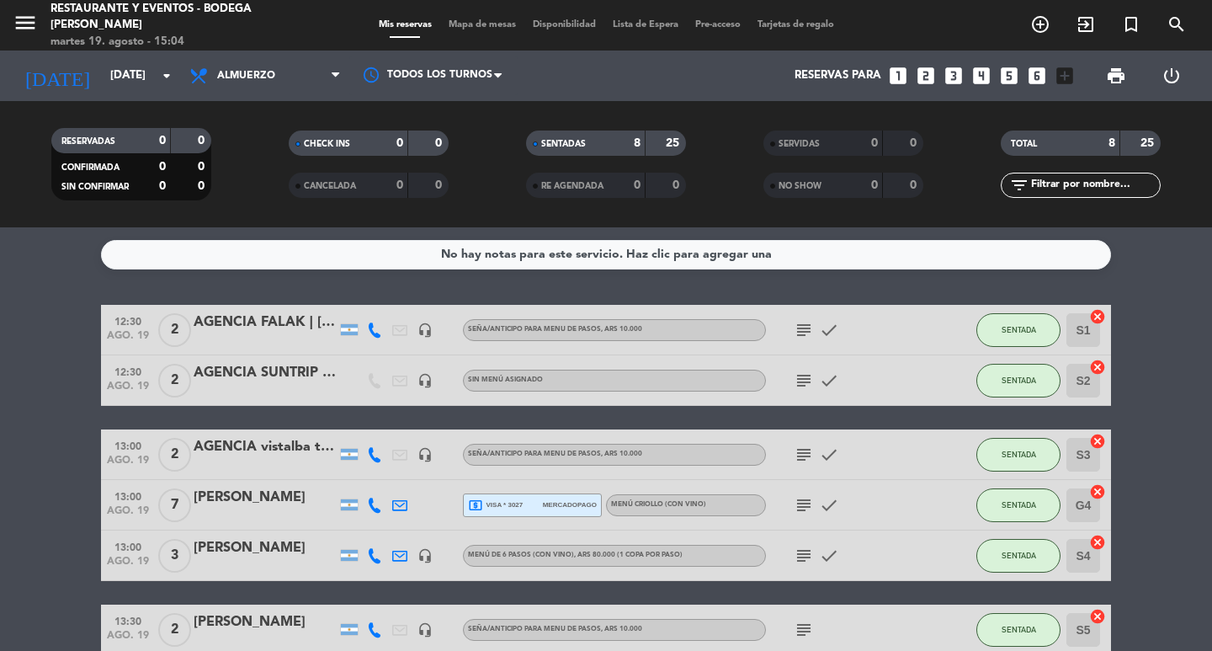
click at [801, 333] on icon "subject" at bounding box center [804, 330] width 20 height 20
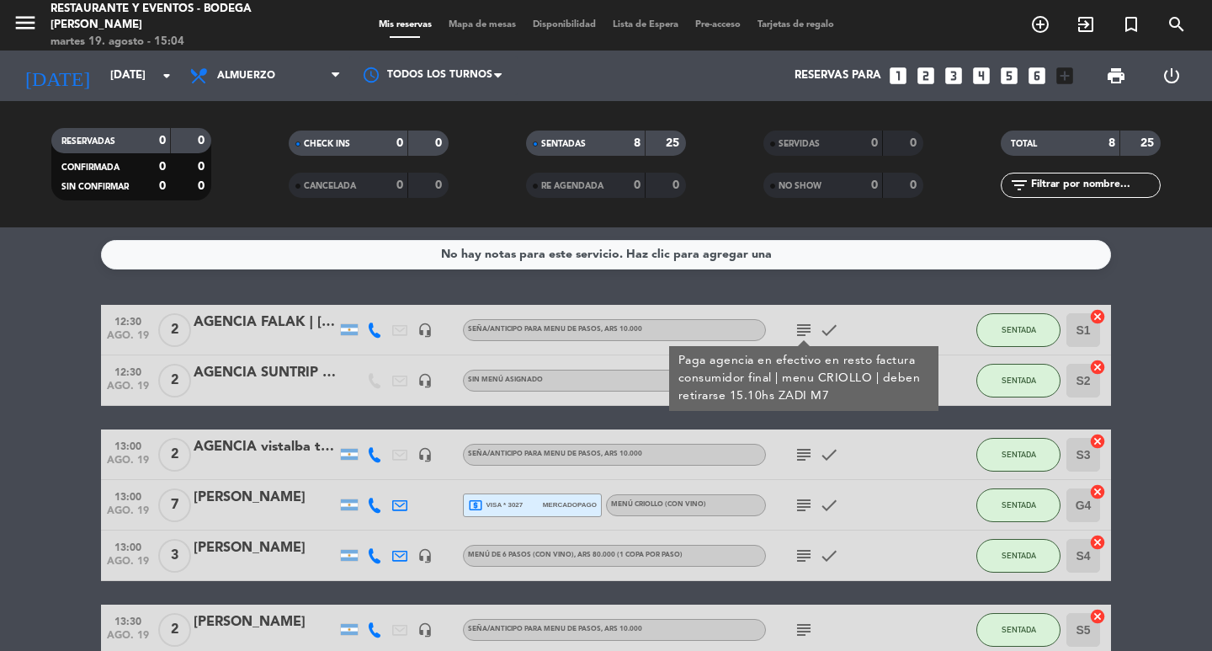
click at [801, 333] on icon "subject" at bounding box center [804, 330] width 20 height 20
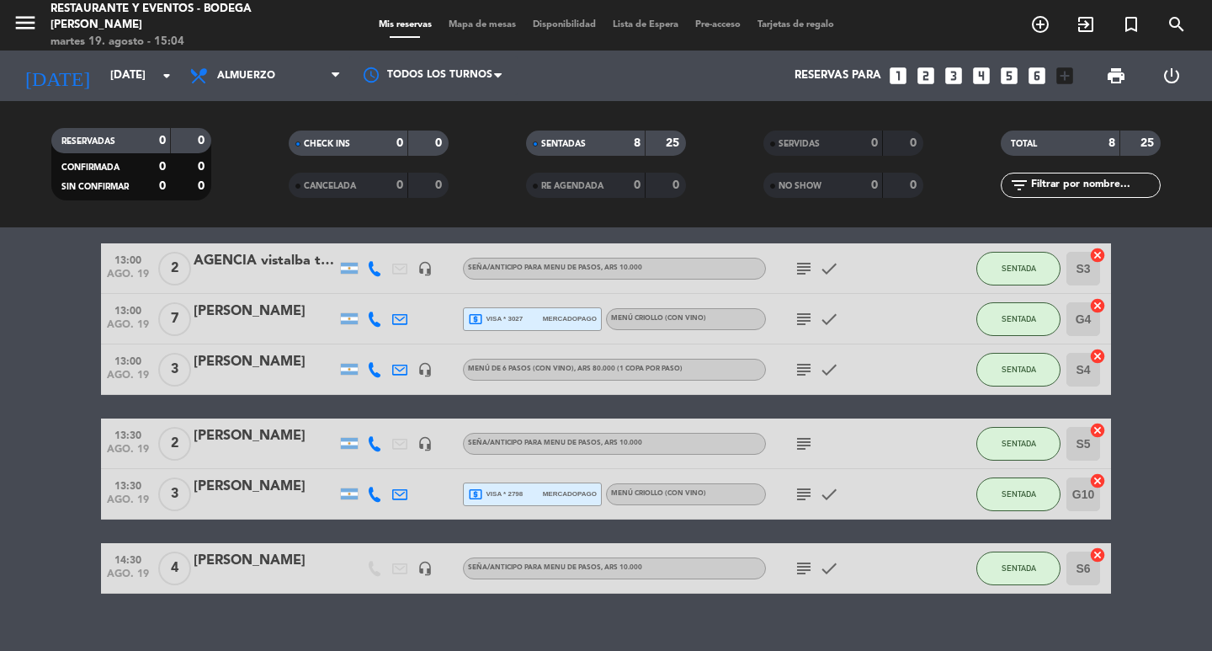
scroll to position [213, 0]
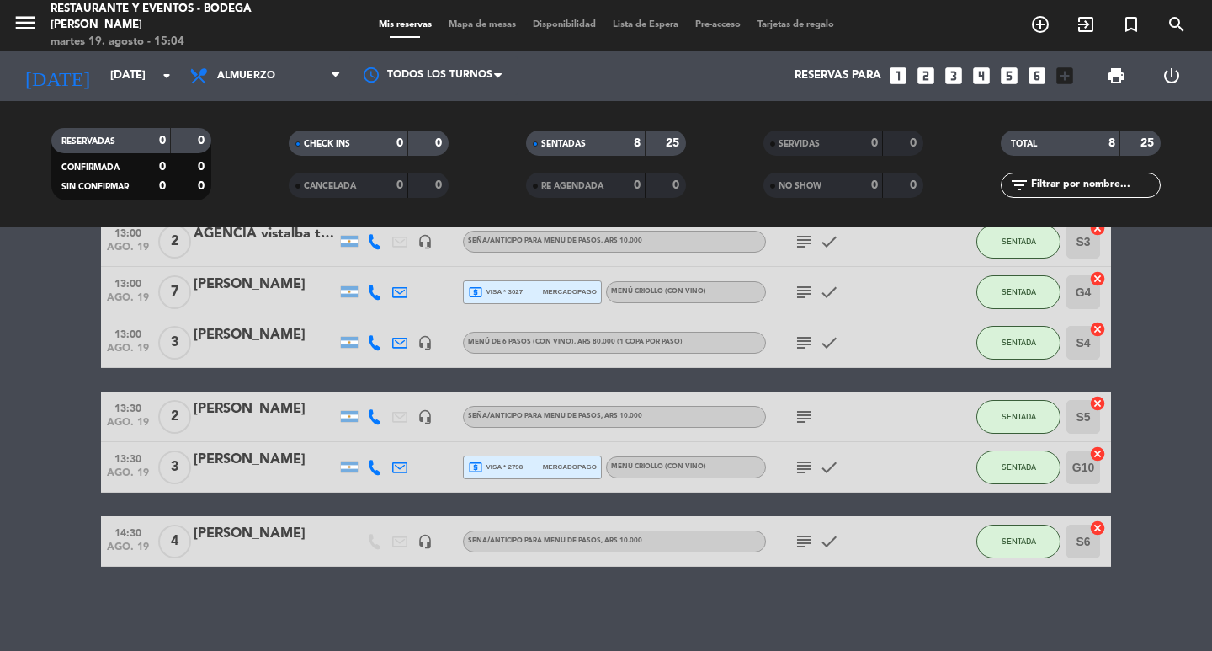
click at [806, 533] on icon "subject" at bounding box center [804, 541] width 20 height 20
